Goal: Task Accomplishment & Management: Manage account settings

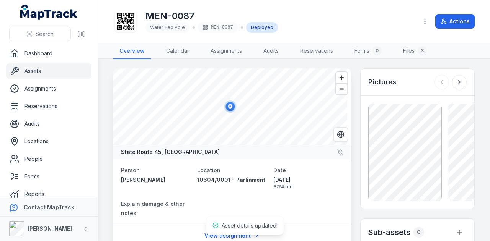
scroll to position [191, 0]
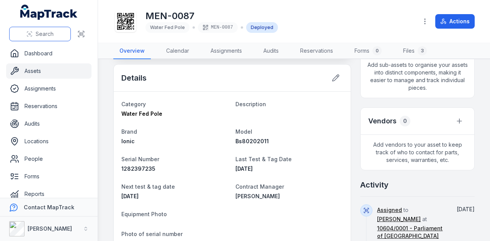
click at [49, 35] on span "Search" at bounding box center [45, 34] width 18 height 8
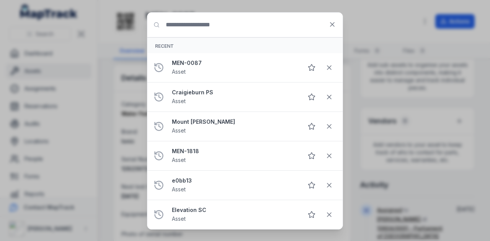
click at [241, 25] on input "Search for anything" at bounding box center [244, 25] width 195 height 24
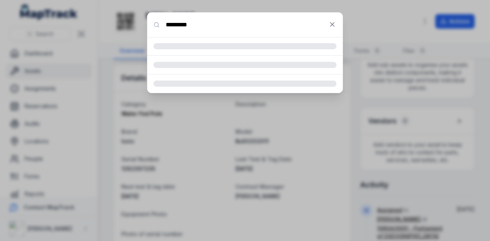
type input "*********"
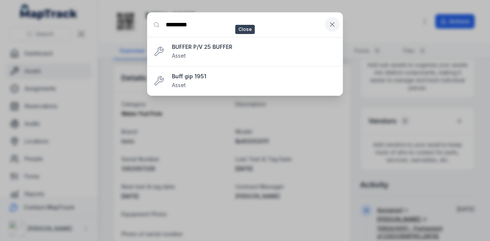
click at [331, 29] on button at bounding box center [332, 24] width 15 height 15
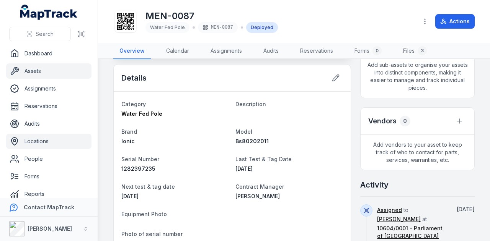
click at [49, 143] on link "Locations" at bounding box center [48, 141] width 85 height 15
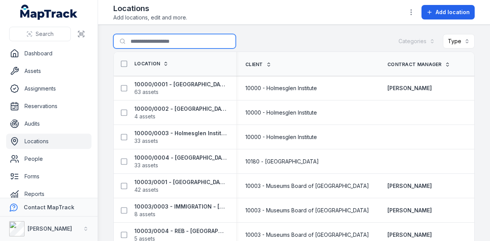
click at [161, 39] on input "Search for locations" at bounding box center [174, 41] width 122 height 15
type input "******"
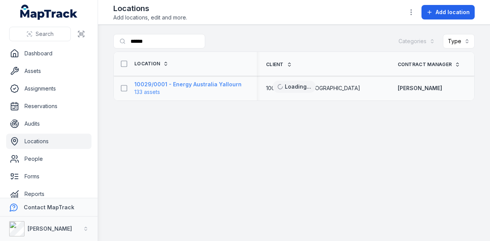
click at [215, 88] on span "133 assets" at bounding box center [187, 92] width 107 height 8
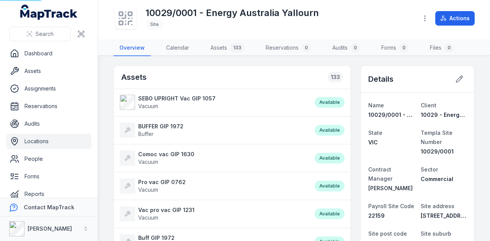
click at [211, 80] on div "Assets 133" at bounding box center [232, 77] width 237 height 23
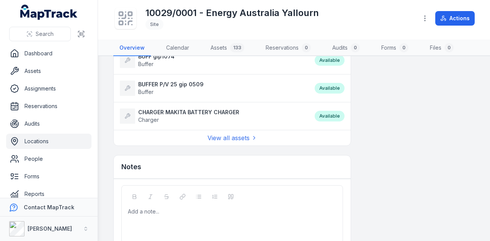
scroll to position [684, 0]
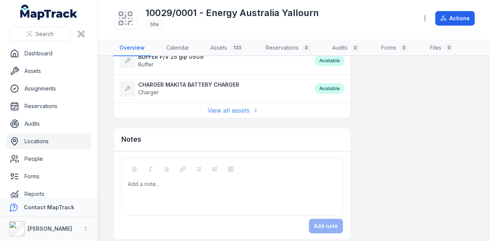
click at [241, 106] on link "View all assets" at bounding box center [232, 110] width 50 height 9
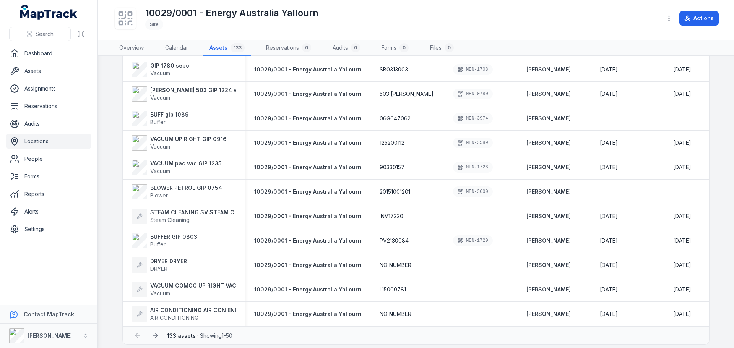
scroll to position [1014, 0]
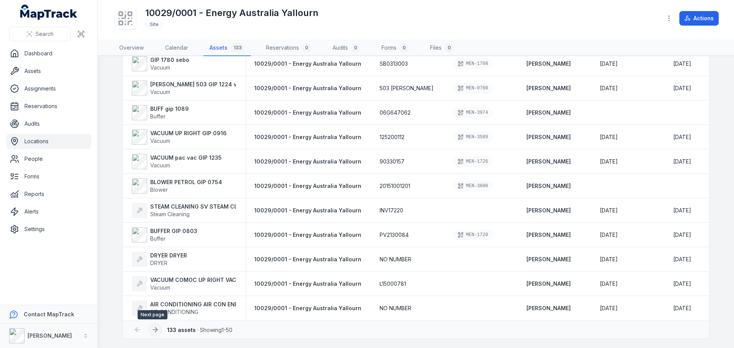
click at [156, 241] on icon at bounding box center [155, 330] width 8 height 8
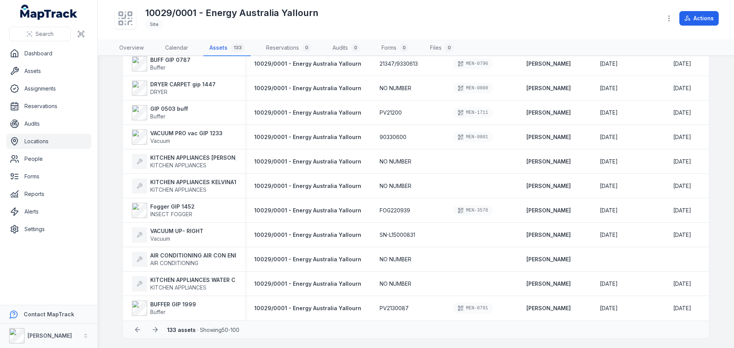
scroll to position [1014, 0]
click at [153, 241] on icon at bounding box center [155, 330] width 8 height 8
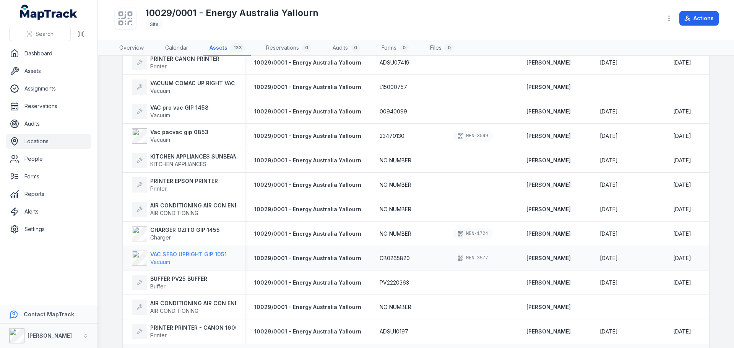
scroll to position [597, 0]
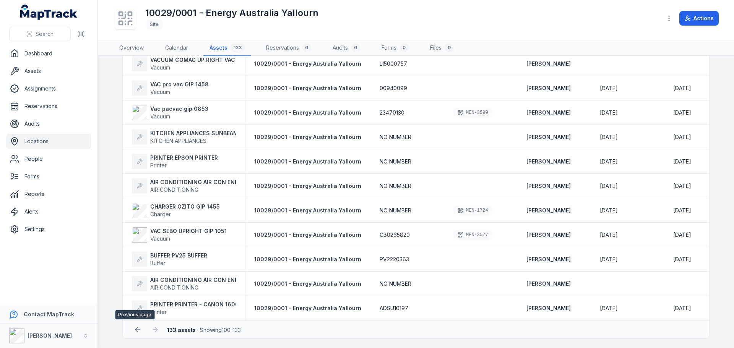
click at [130, 241] on button at bounding box center [137, 330] width 15 height 15
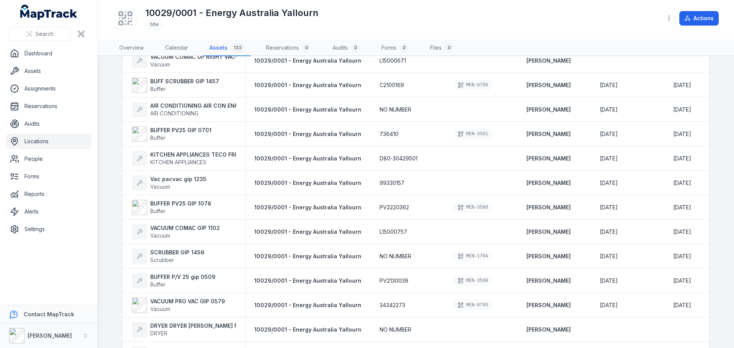
scroll to position [9, 0]
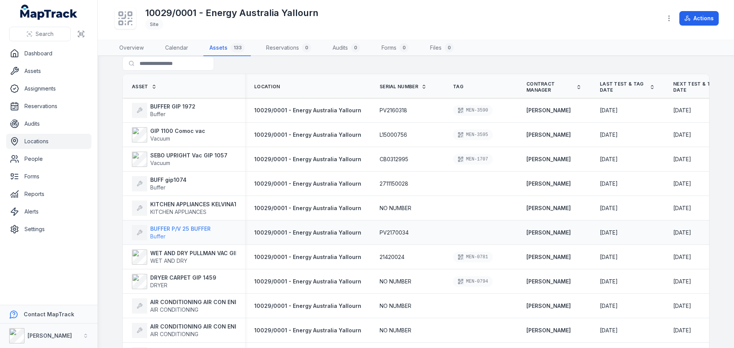
click at [192, 230] on strong "BUFFER P/V 25 BUFFER" at bounding box center [180, 229] width 60 height 8
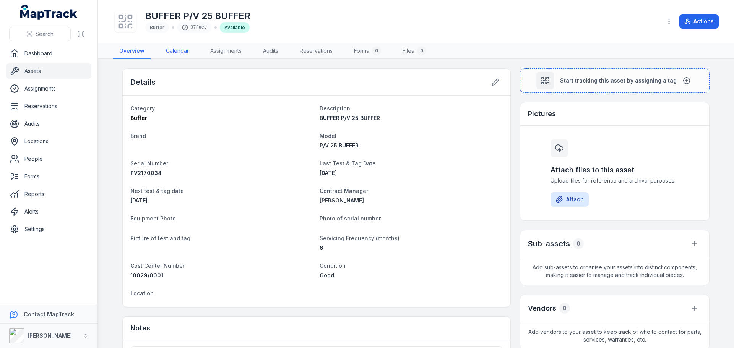
click at [180, 54] on link "Calendar" at bounding box center [177, 51] width 35 height 16
click at [218, 50] on link "Assignments" at bounding box center [226, 51] width 44 height 16
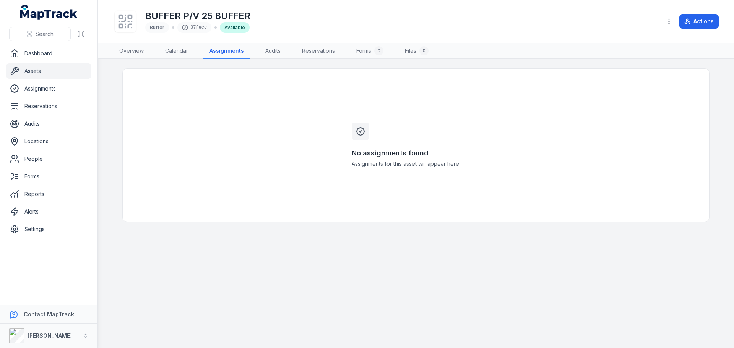
click at [413, 123] on div "No assignments found Assignments for this asset will appear here" at bounding box center [416, 145] width 147 height 153
click at [279, 57] on link "Audits" at bounding box center [273, 51] width 28 height 16
click at [137, 51] on link "Overview" at bounding box center [131, 51] width 37 height 16
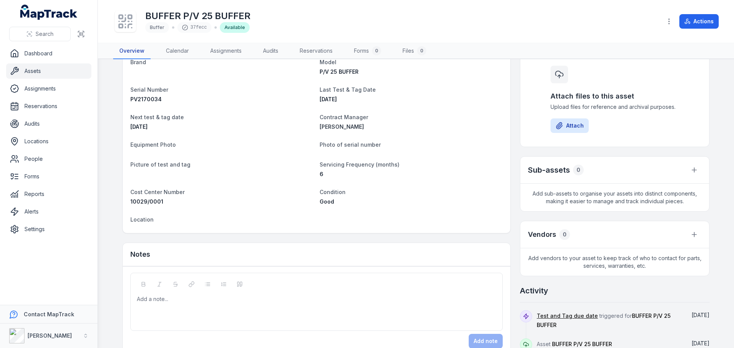
scroll to position [93, 0]
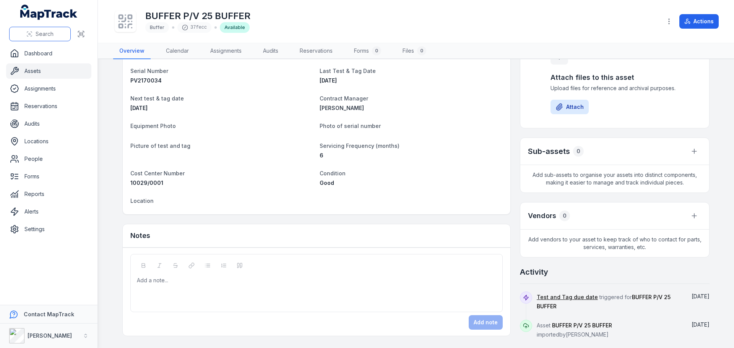
click at [47, 36] on span "Search" at bounding box center [45, 34] width 18 height 8
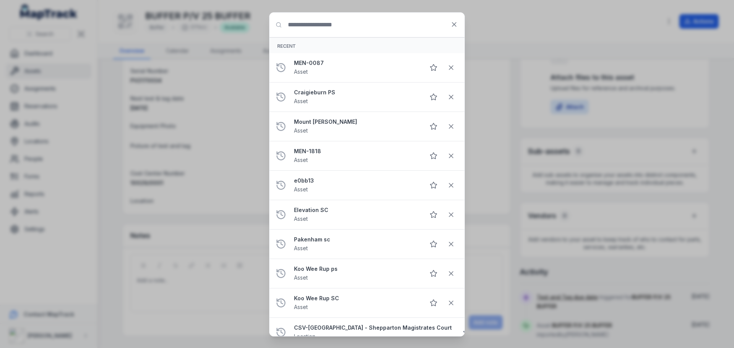
click at [310, 30] on input "Search for anything" at bounding box center [367, 25] width 195 height 24
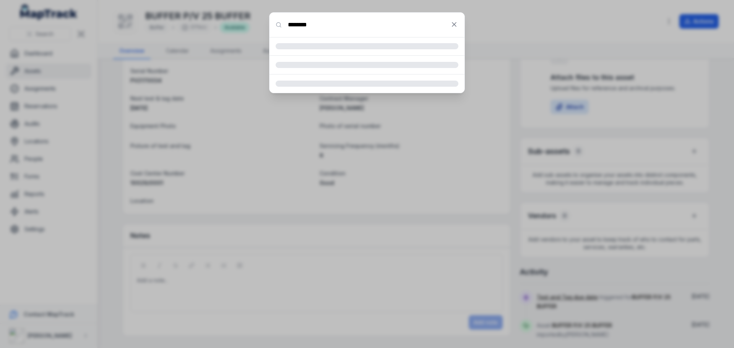
type input "********"
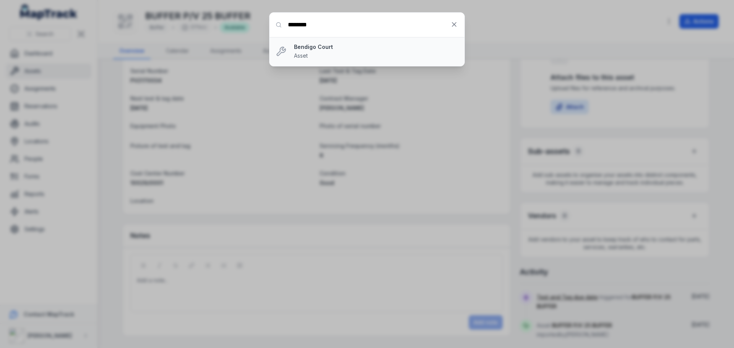
click at [313, 50] on strong "Bendigo Court" at bounding box center [376, 47] width 164 height 8
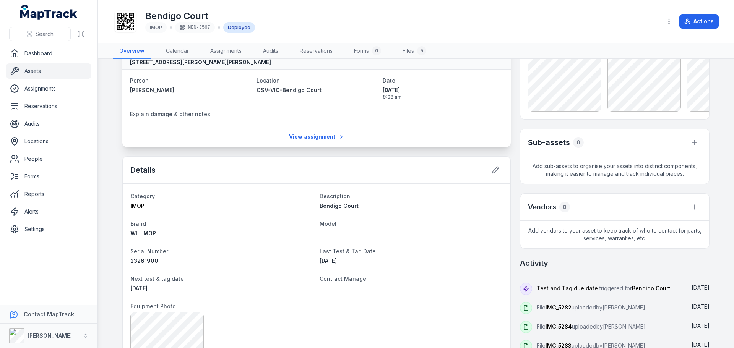
scroll to position [76, 0]
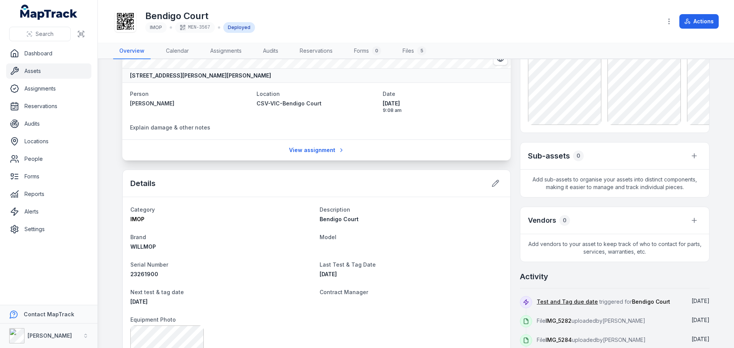
click at [489, 173] on div "Details" at bounding box center [317, 183] width 388 height 27
click at [489, 181] on icon at bounding box center [496, 184] width 8 height 8
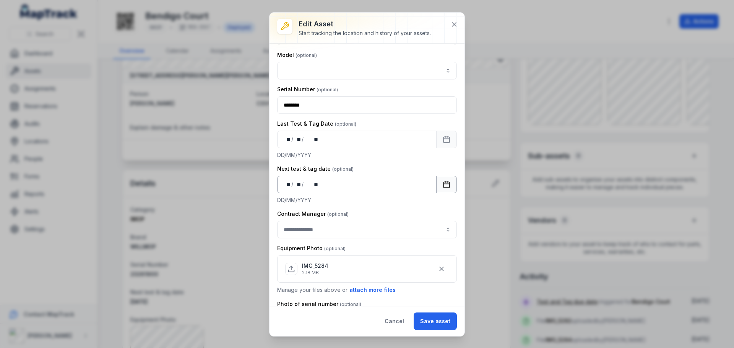
scroll to position [153, 0]
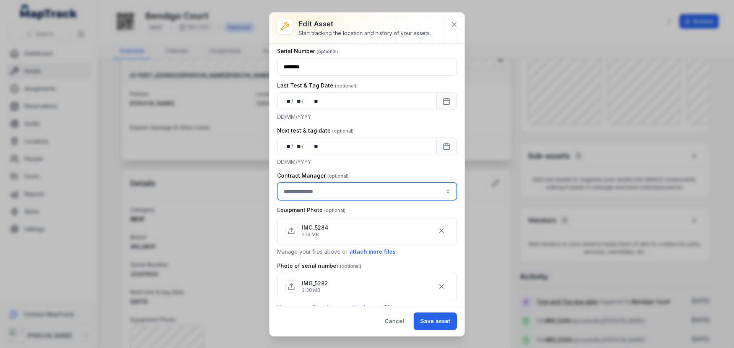
click at [320, 198] on input "asset-edit:cf[3efdffd9-f055-49d9-9a65-0e9f08d77abc]-label" at bounding box center [367, 192] width 180 height 18
click at [341, 208] on div "[PERSON_NAME]" at bounding box center [364, 212] width 170 height 14
type input "**********"
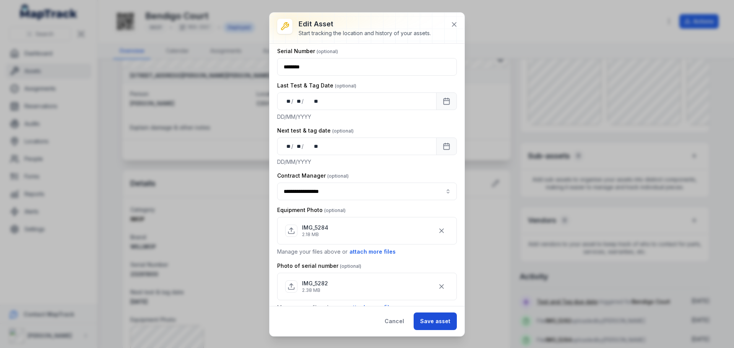
click at [444, 241] on button "Save asset" at bounding box center [435, 322] width 43 height 18
